Goal: Find specific page/section: Find specific page/section

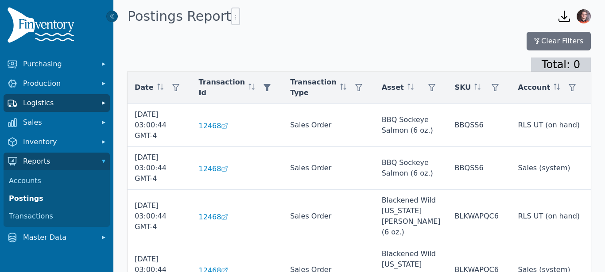
click at [63, 105] on span "Logistics" at bounding box center [58, 103] width 71 height 11
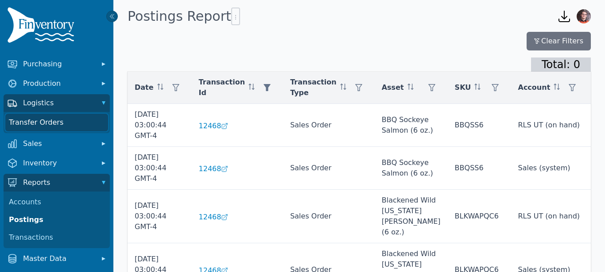
click at [51, 124] on link "Transfer Orders" at bounding box center [56, 123] width 103 height 18
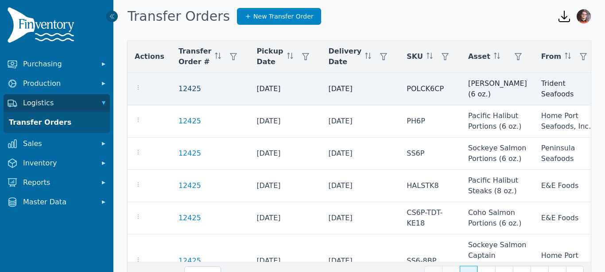
click at [185, 89] on link "12425" at bounding box center [190, 89] width 23 height 11
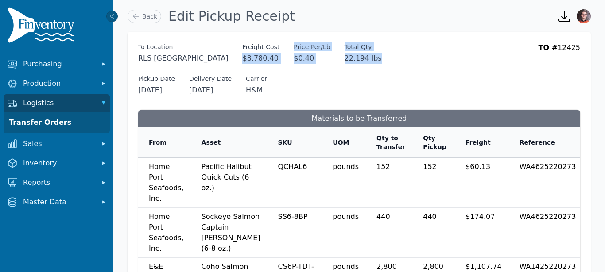
drag, startPoint x: 186, startPoint y: 58, endPoint x: 327, endPoint y: 58, distance: 141.8
click at [327, 58] on div "To Location RLS [GEOGRAPHIC_DATA] To Location [GEOGRAPHIC_DATA] [GEOGRAPHIC_DAT…" at bounding box center [359, 53] width 442 height 21
copy div "$8,780.40 Freight Cost $ Price Per/Lb $0.40 Total Qty 22,194 lbs"
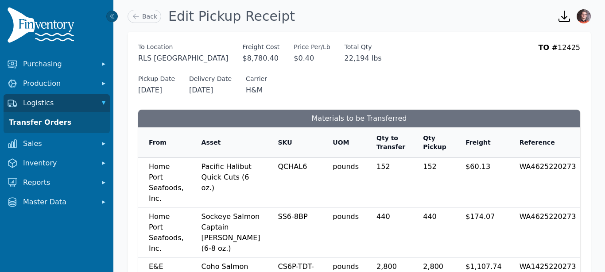
click at [312, 75] on div "Pickup Date [DATE] Delivery Date [DATE] Carrier H&M" at bounding box center [359, 84] width 442 height 21
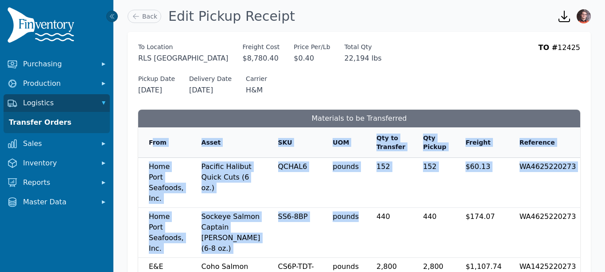
drag, startPoint x: 147, startPoint y: 144, endPoint x: 323, endPoint y: 222, distance: 192.7
click at [323, 222] on table "From Asset SKU UOM Qty to Transfer Qty Pickup Freight Reference Home Port Seafo…" at bounding box center [363, 275] width 450 height 295
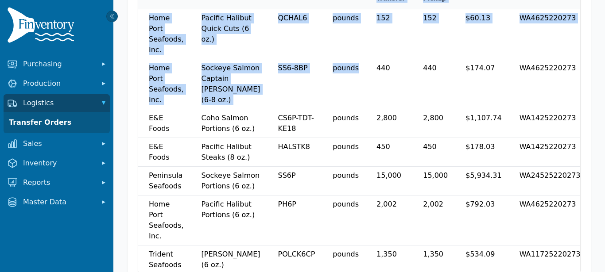
scroll to position [215, 0]
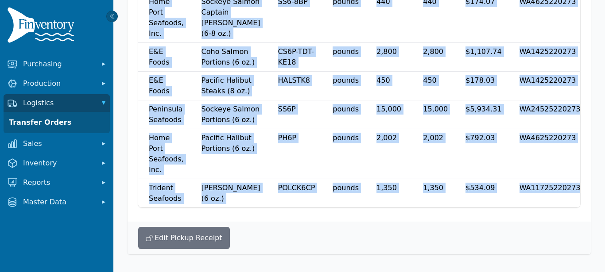
click at [573, 187] on td "WA11725220273" at bounding box center [548, 193] width 79 height 29
copy table "From Asset SKU UOM Qty to Transfer Qty Pickup Freight Reference Home Port Seafo…"
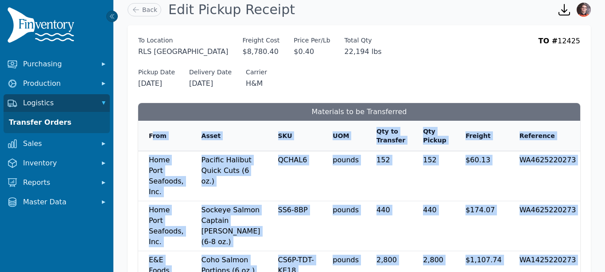
scroll to position [9, 0]
